Goal: Task Accomplishment & Management: Manage account settings

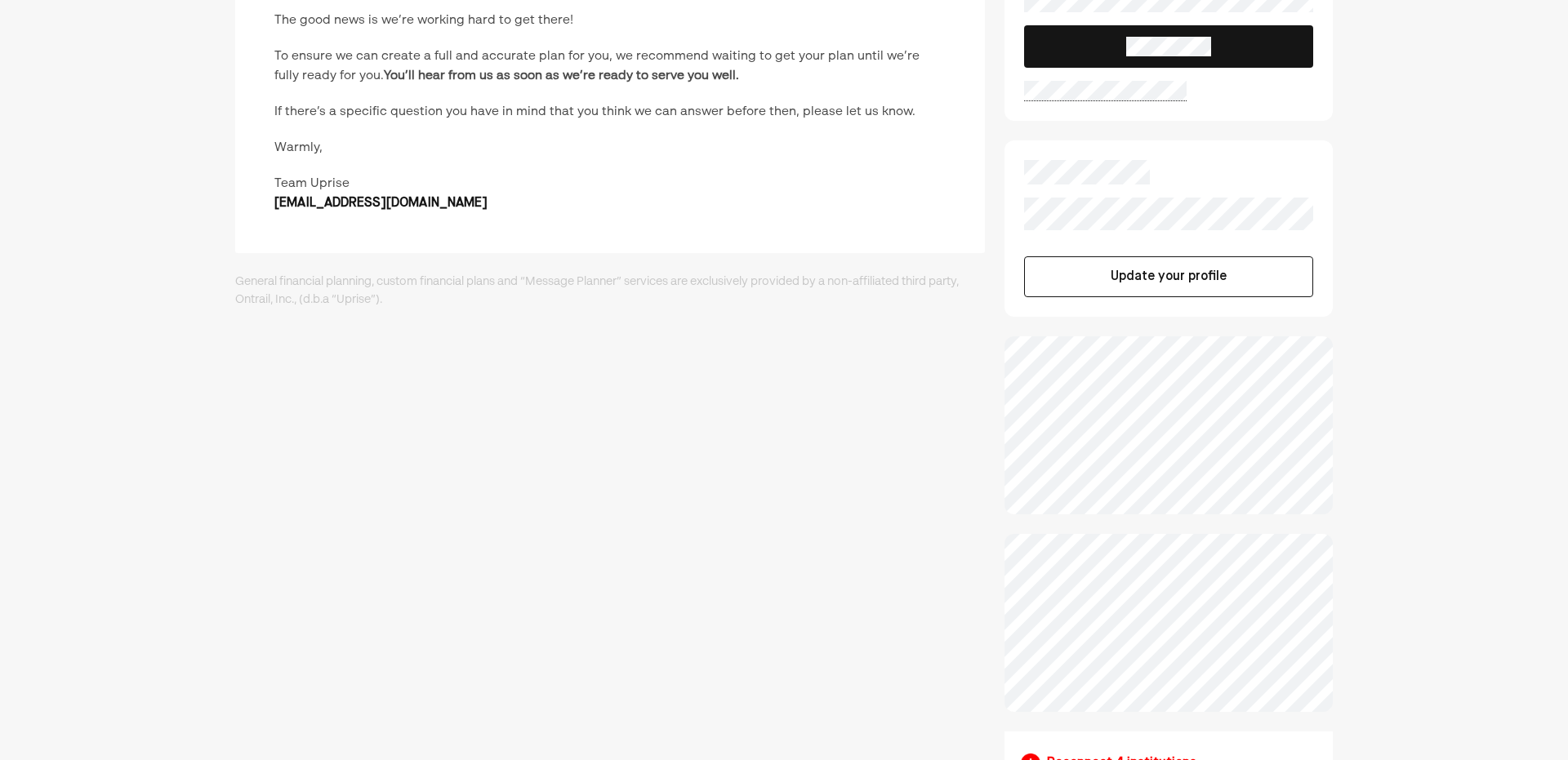
scroll to position [129, 0]
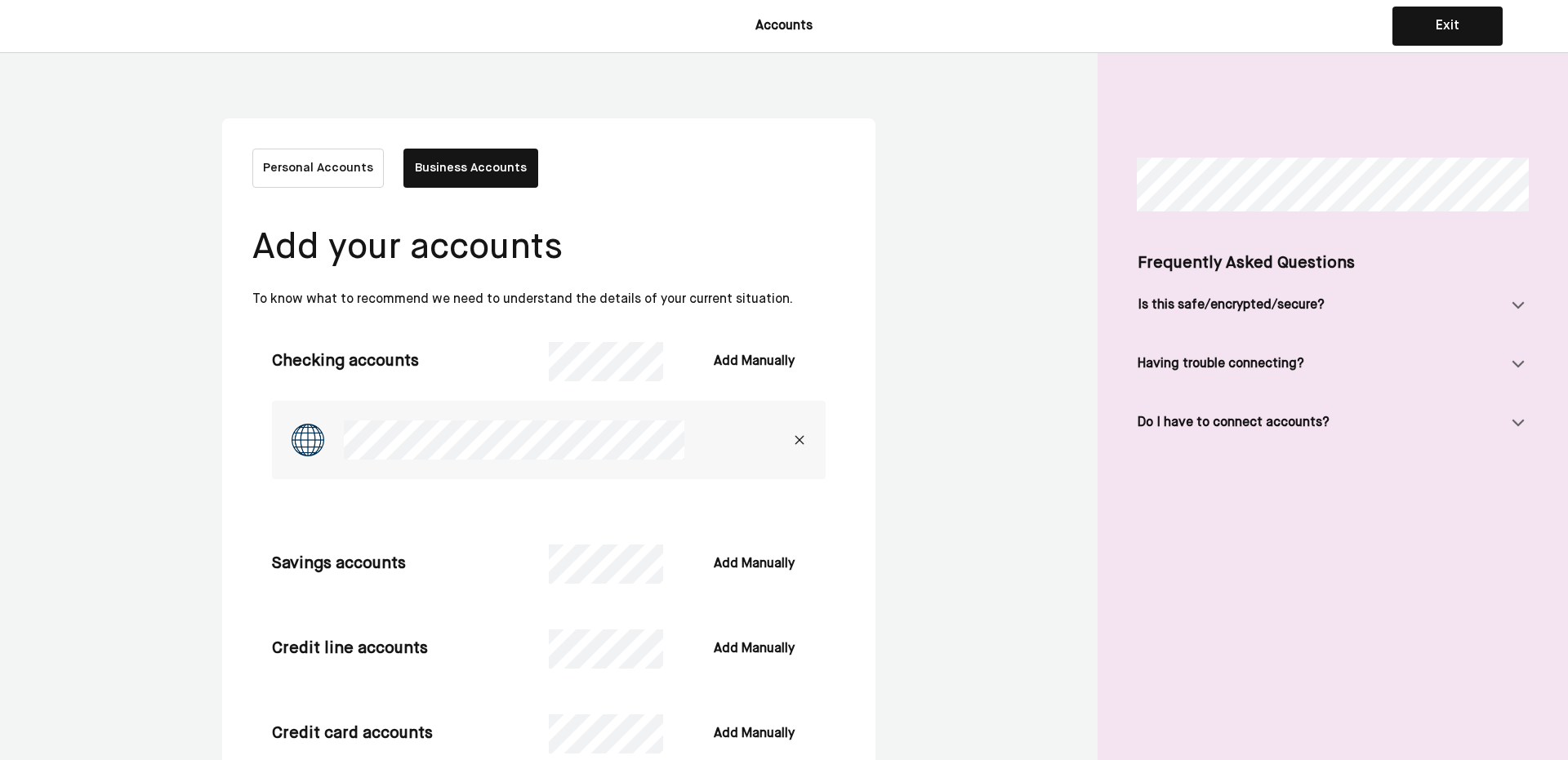
click at [454, 161] on button "Business Accounts" at bounding box center [471, 169] width 135 height 40
click at [464, 163] on button "Business Accounts" at bounding box center [471, 169] width 135 height 40
click at [796, 439] on img at bounding box center [799, 440] width 13 height 13
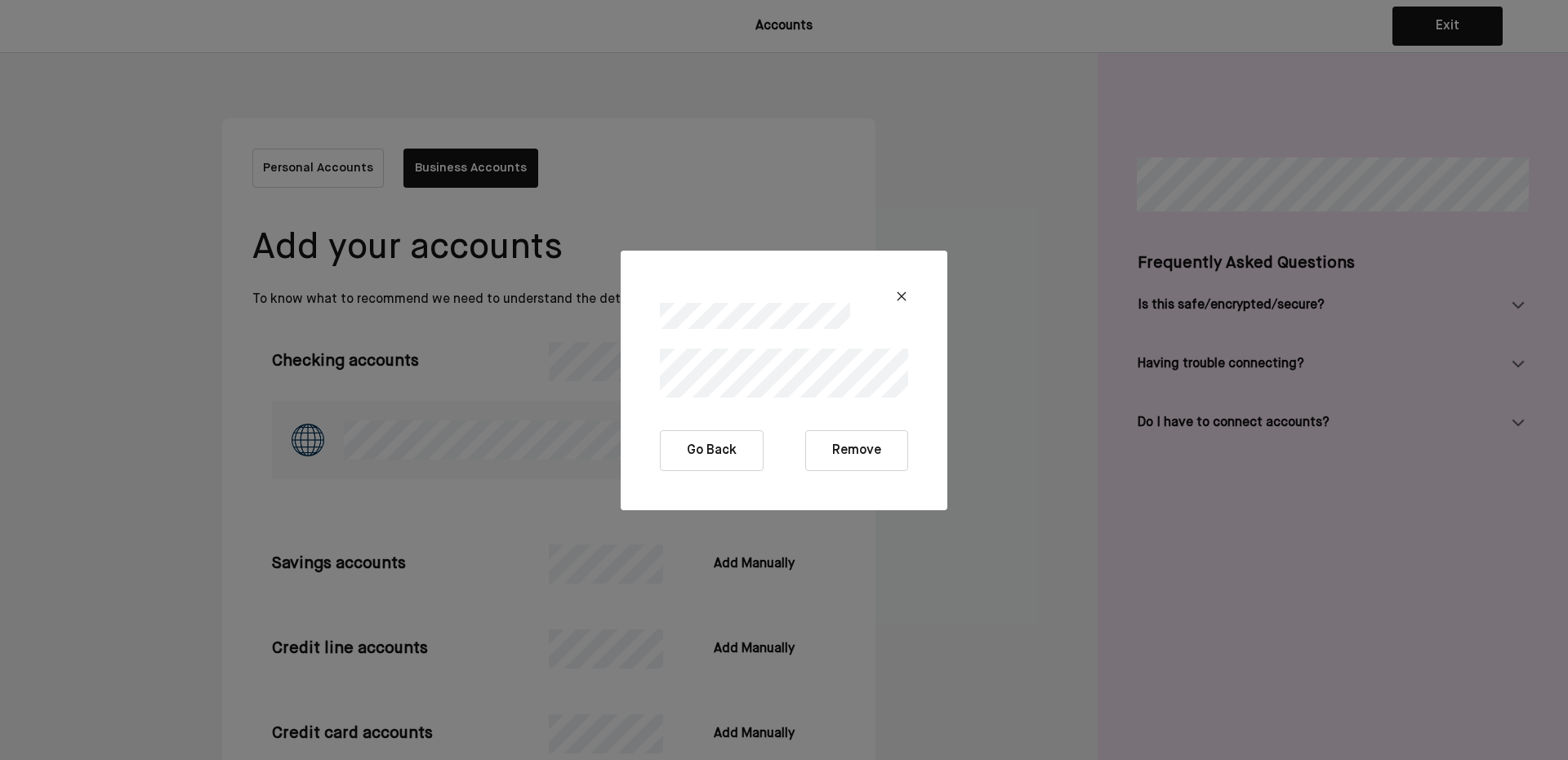
click at [847, 456] on button "Remove" at bounding box center [857, 450] width 103 height 40
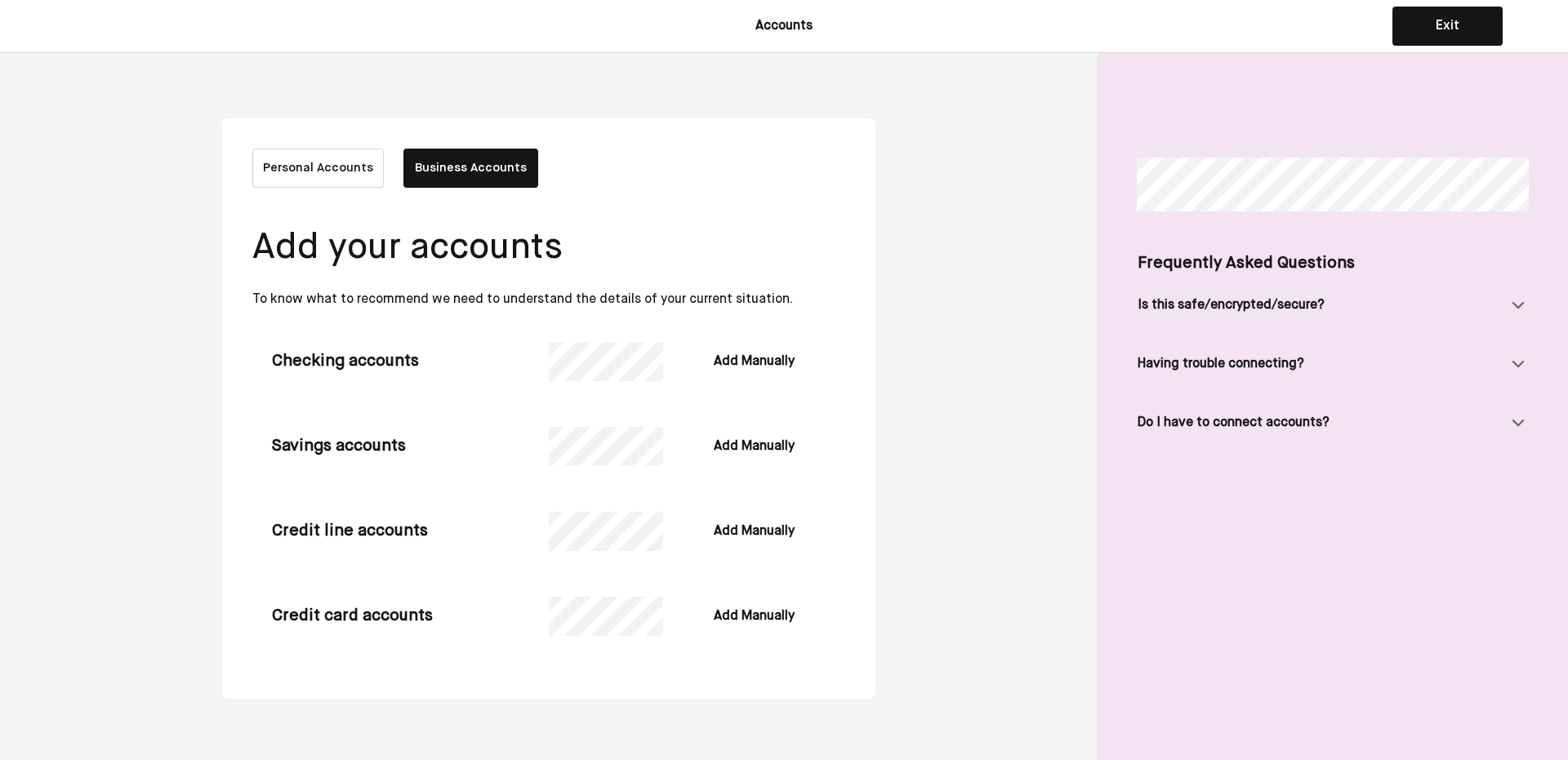
click at [327, 168] on button "Personal Accounts" at bounding box center [318, 169] width 132 height 40
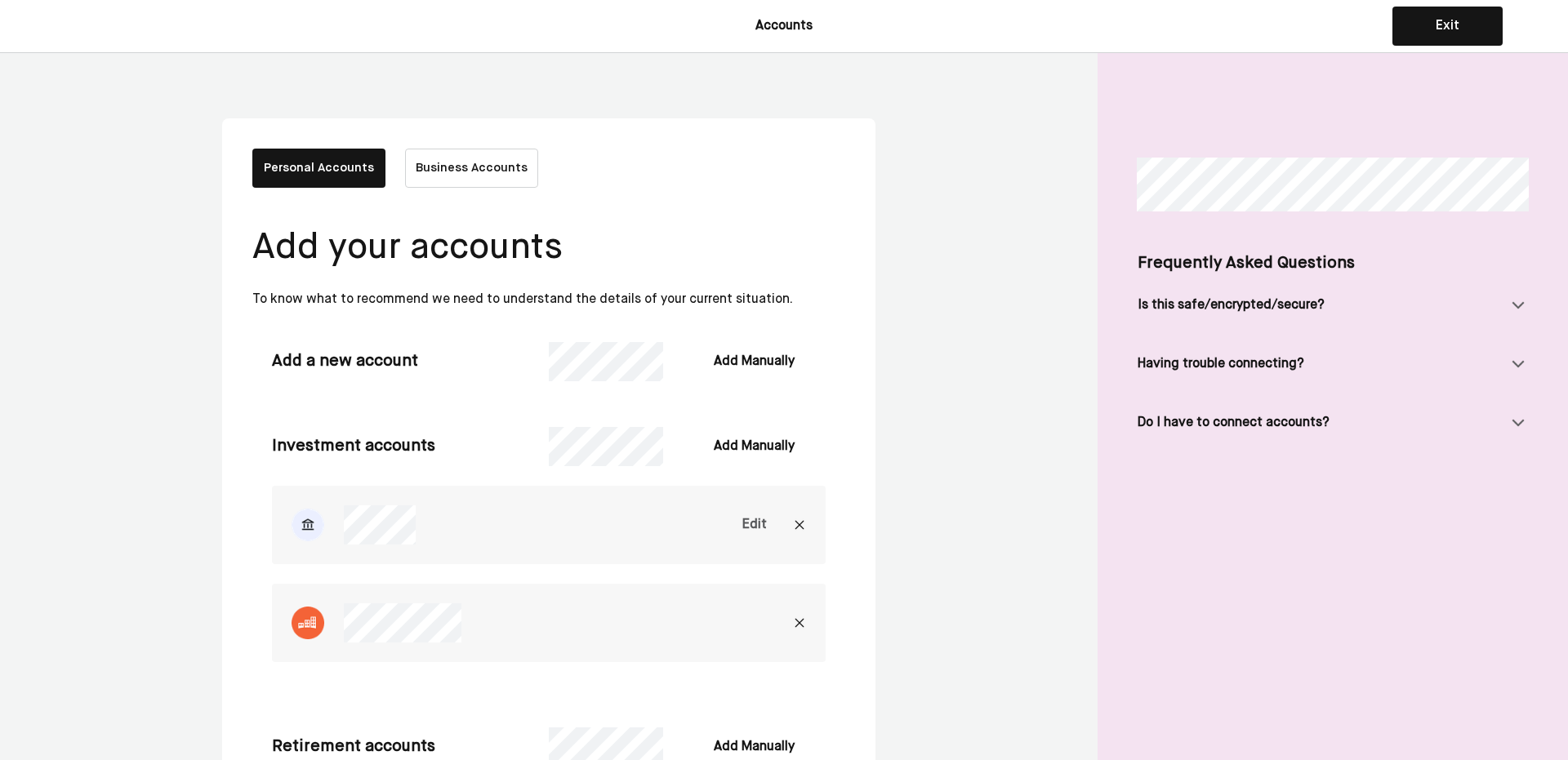
click at [1476, 38] on button "Exit" at bounding box center [1448, 27] width 110 height 40
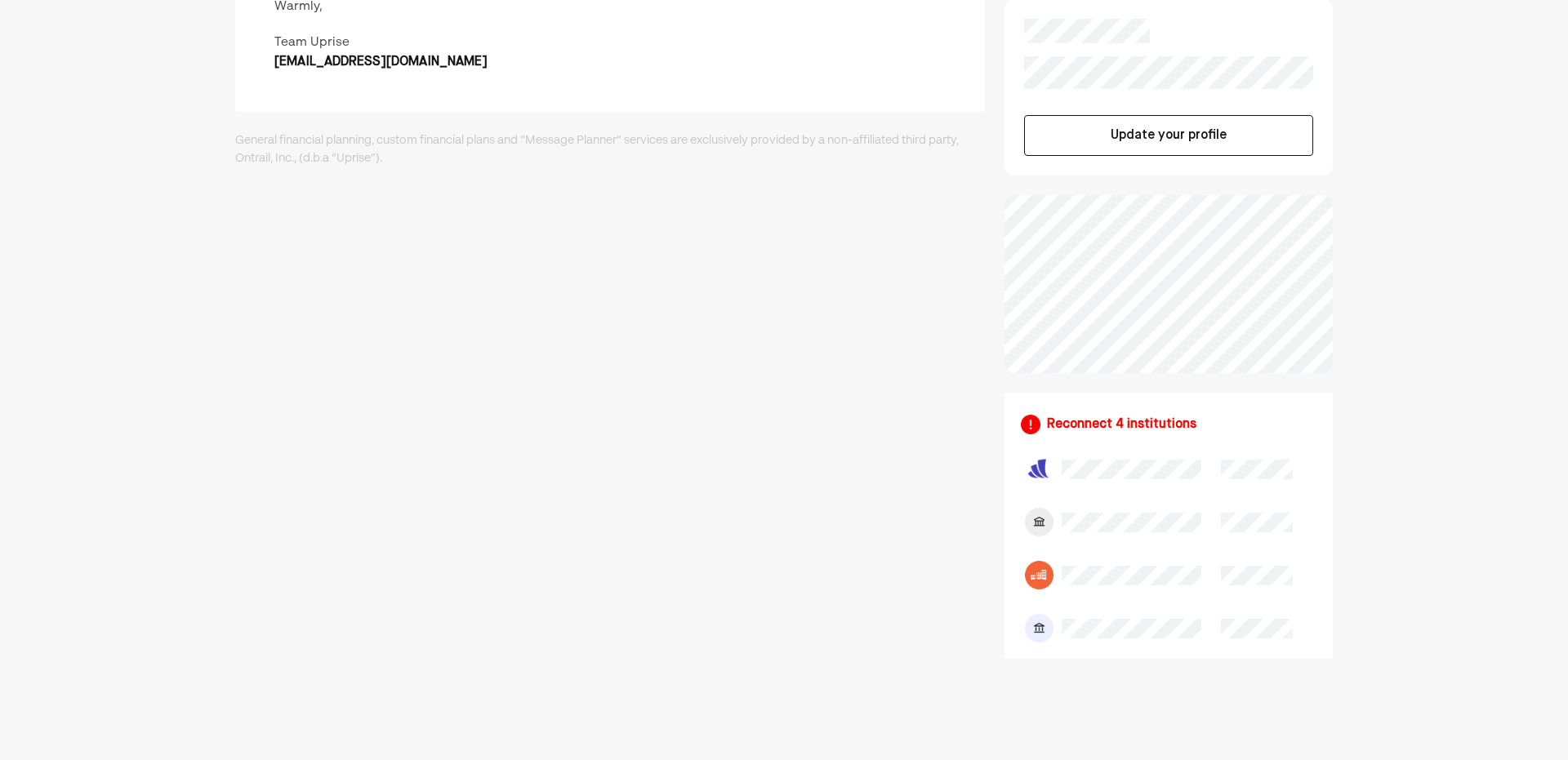
scroll to position [269, 0]
click at [1104, 424] on div "Reconnect 4 institutions" at bounding box center [1121, 425] width 150 height 20
click at [1108, 419] on div "Reconnect 4 institutions" at bounding box center [1121, 425] width 150 height 20
click at [1045, 523] on img at bounding box center [1039, 522] width 28 height 28
